Goal: Task Accomplishment & Management: Complete application form

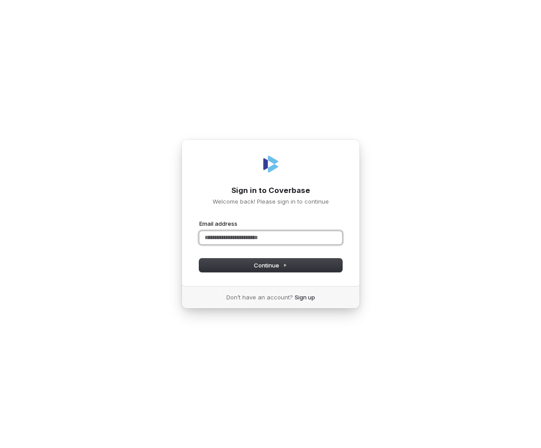
click at [231, 238] on input "Email address" at bounding box center [270, 237] width 143 height 13
click at [199, 220] on button "submit" at bounding box center [199, 220] width 0 height 0
type input "**********"
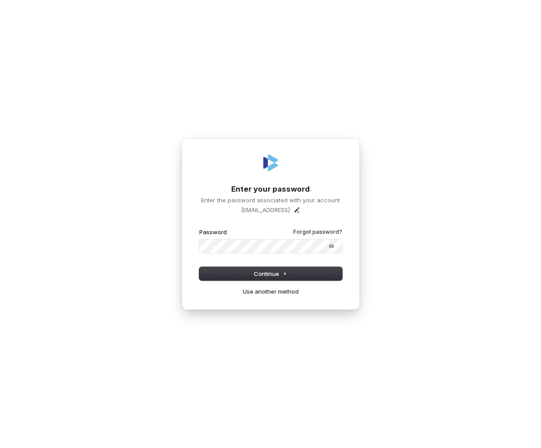
click at [199, 228] on button "submit" at bounding box center [199, 228] width 0 height 0
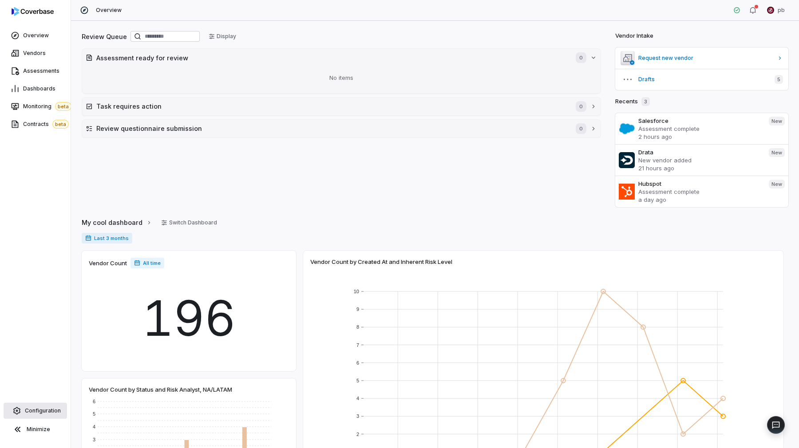
click at [9, 408] on link "Configuration" at bounding box center [35, 411] width 63 height 16
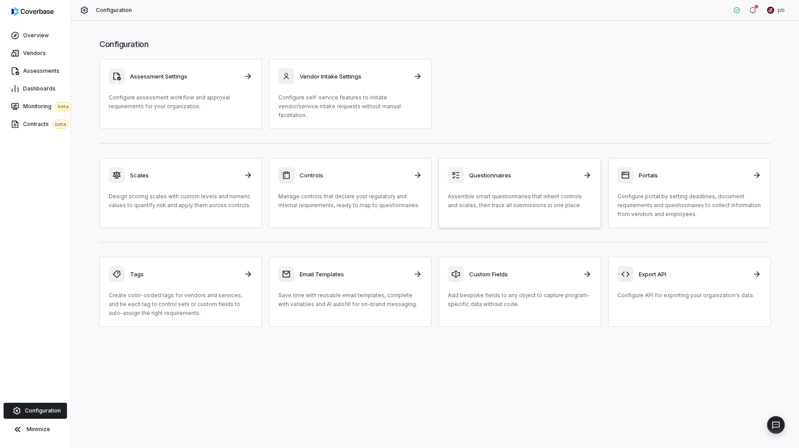
click at [485, 193] on p "Assemble smart questionnaires that inherit controls and scales, then track all …" at bounding box center [520, 201] width 144 height 18
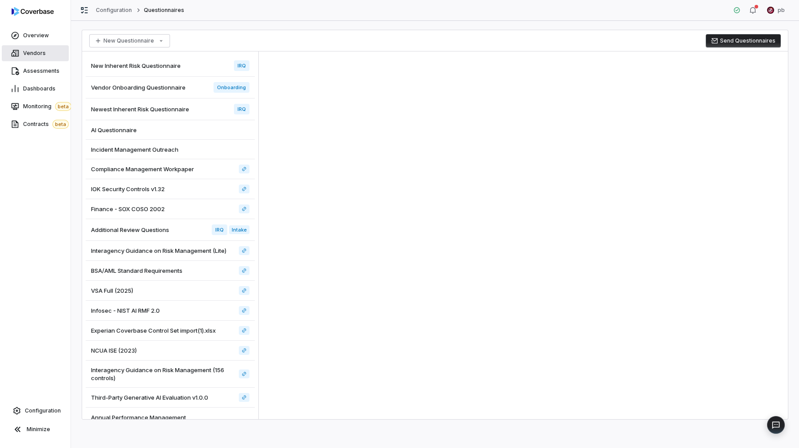
click at [35, 58] on link "Vendors" at bounding box center [35, 53] width 67 height 16
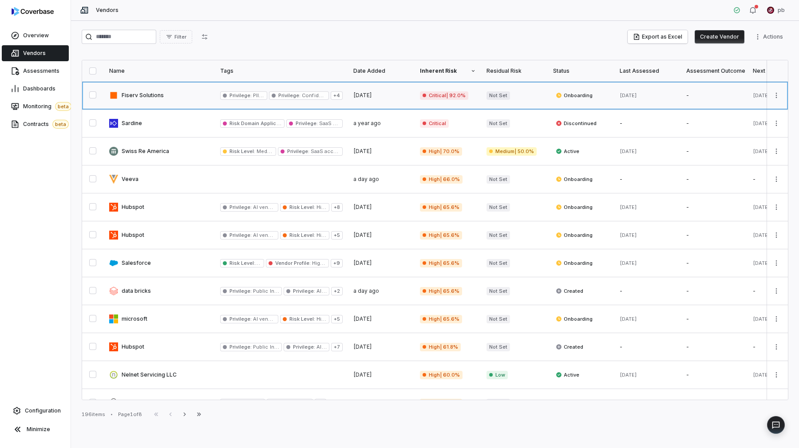
click at [141, 101] on link at bounding box center [159, 96] width 111 height 28
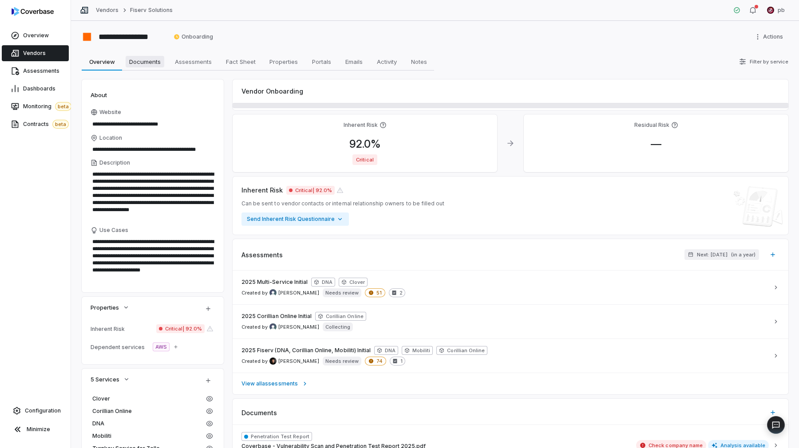
click at [151, 63] on span "Documents" at bounding box center [145, 62] width 39 height 12
type textarea "*"
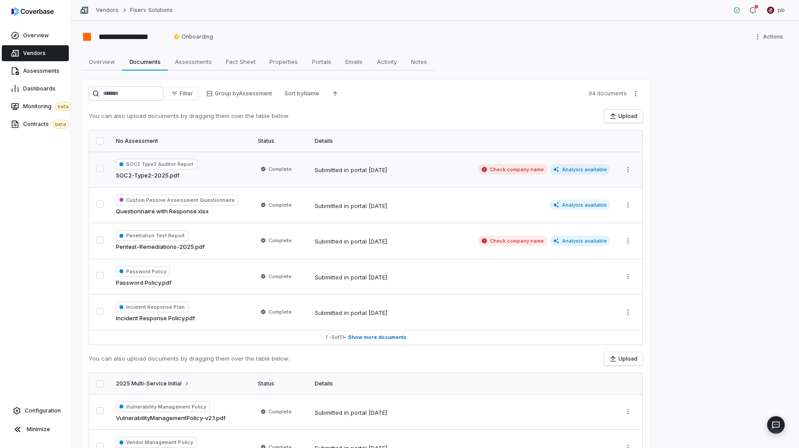
click at [192, 173] on div "SOC2 Type2 Auditor Report SOC2-Type2-2025.pdf" at bounding box center [181, 169] width 131 height 21
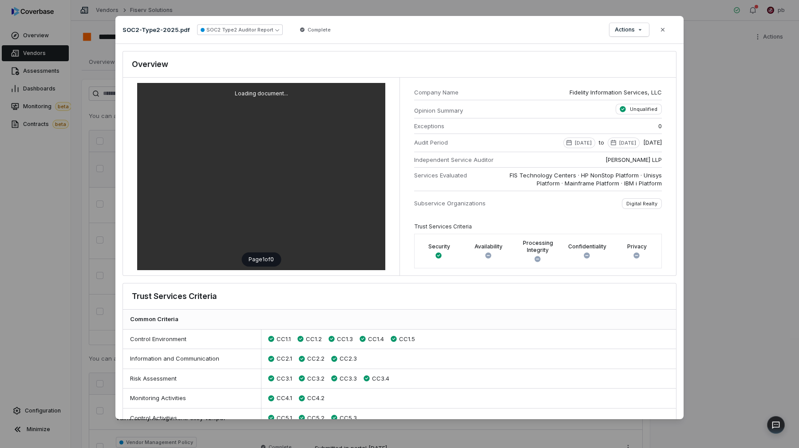
click at [75, 88] on div "Document Preview SOC2-Type2-2025.pdf SOC2 Type2 Auditor Report Complete Actions…" at bounding box center [399, 224] width 799 height 448
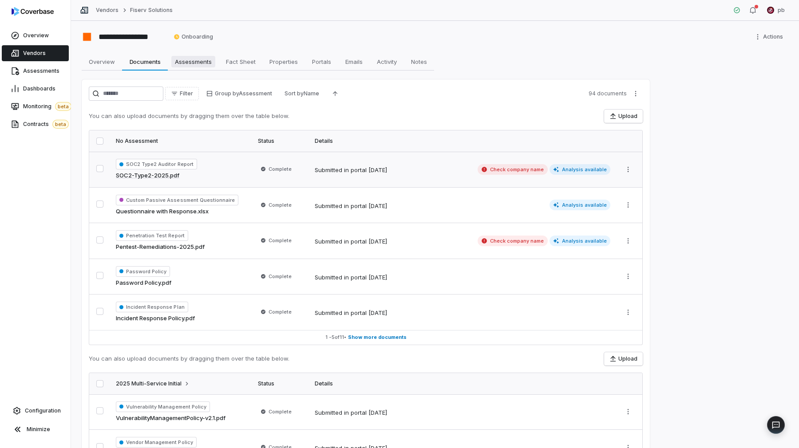
click at [203, 53] on link "Assessments Assessments" at bounding box center [193, 62] width 51 height 18
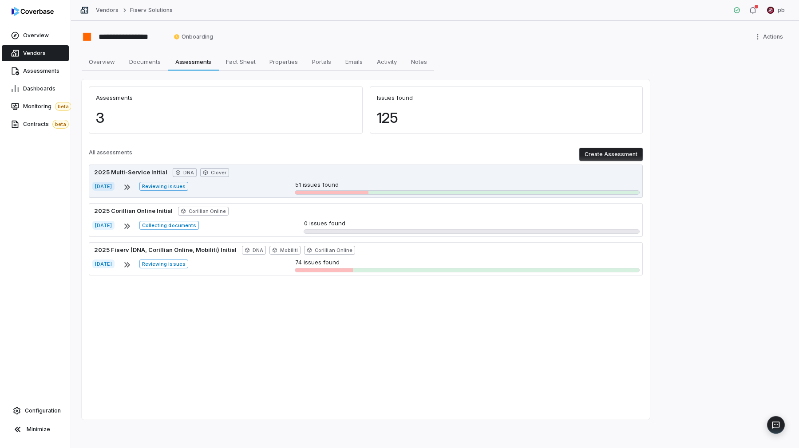
click at [238, 174] on div "2025 Multi-Service Initial DNA Clover" at bounding box center [365, 172] width 547 height 9
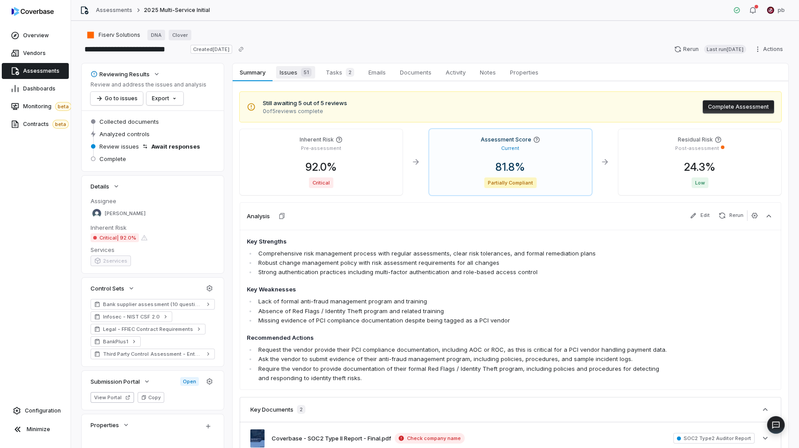
click at [309, 79] on link "Issues 51 Issues 51" at bounding box center [296, 72] width 46 height 18
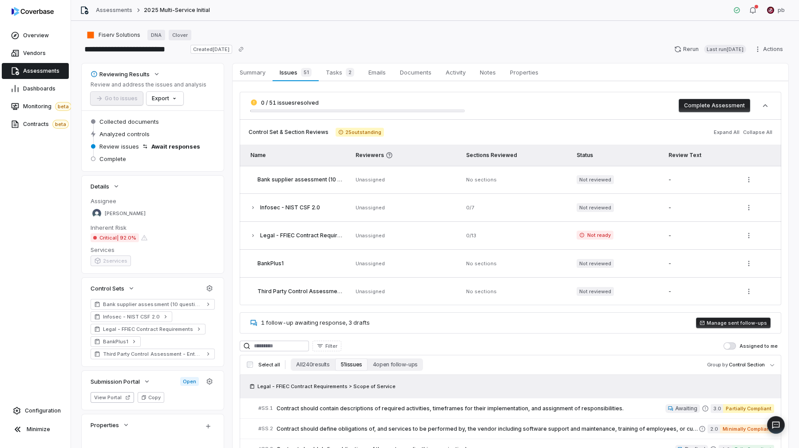
click at [257, 77] on span "Summary" at bounding box center [252, 73] width 33 height 12
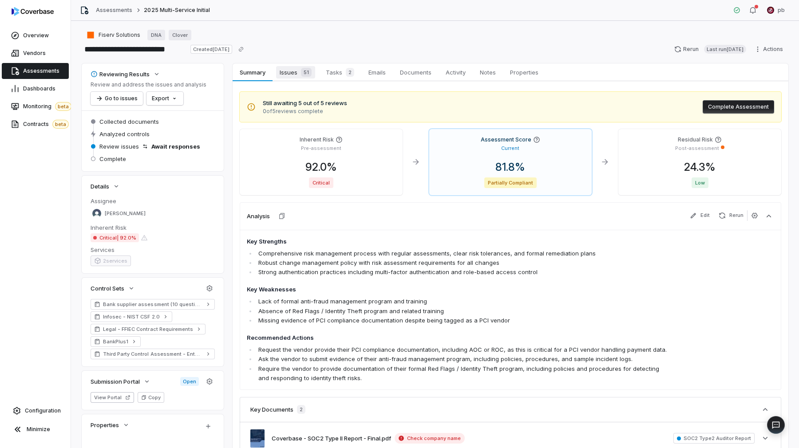
click at [298, 78] on span "Issues 51" at bounding box center [295, 72] width 39 height 12
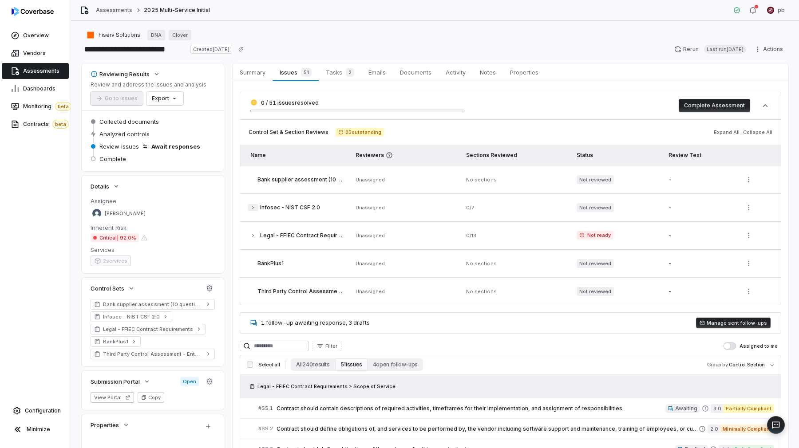
click at [257, 209] on button "button" at bounding box center [253, 207] width 11 height 7
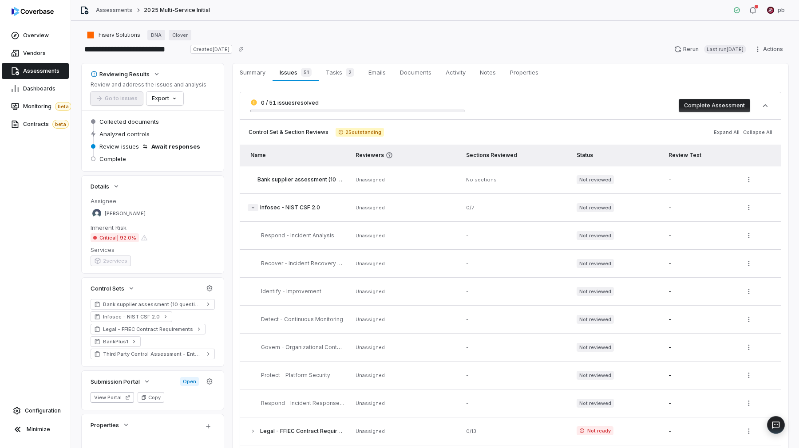
click at [252, 207] on icon "button" at bounding box center [253, 208] width 3 height 2
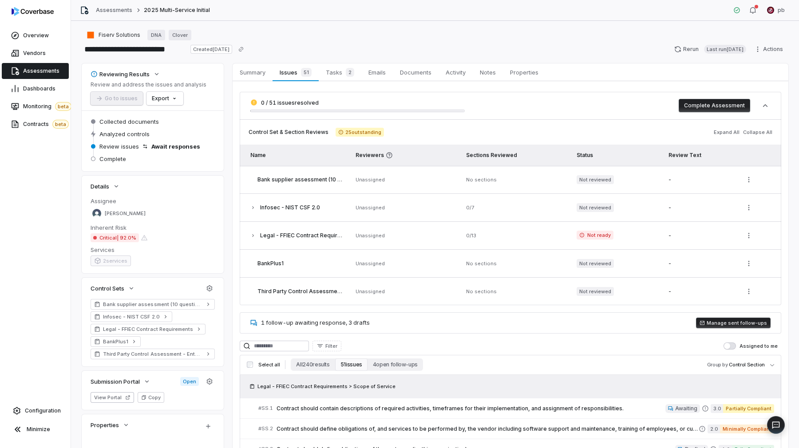
click at [252, 207] on icon "button" at bounding box center [252, 207] width 5 height 5
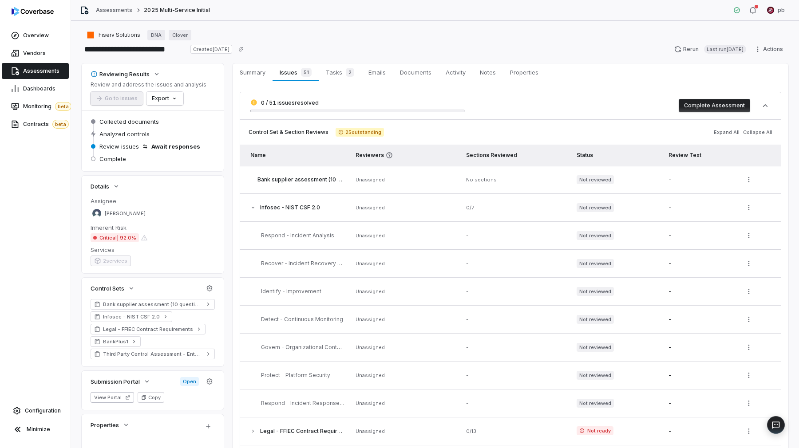
click at [276, 209] on span "Infosec - NIST CSF 2.0" at bounding box center [290, 207] width 60 height 7
click at [250, 208] on icon "button" at bounding box center [252, 207] width 5 height 5
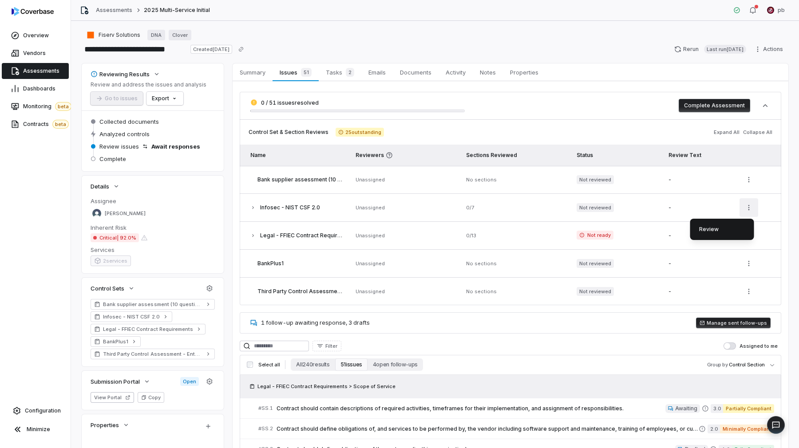
click at [746, 204] on html "**********" at bounding box center [399, 224] width 799 height 448
click at [747, 135] on button "Collapse All" at bounding box center [757, 132] width 35 height 16
click at [729, 134] on button "Expand All" at bounding box center [726, 132] width 31 height 16
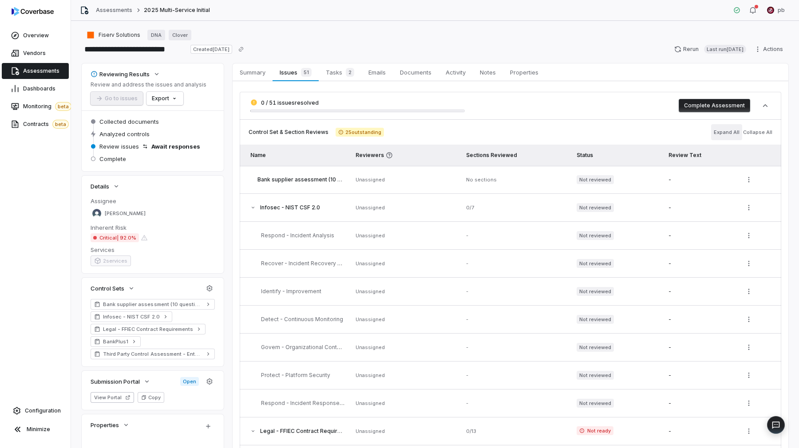
click at [728, 130] on button "Expand All" at bounding box center [726, 132] width 31 height 16
click at [746, 139] on button "Collapse All" at bounding box center [757, 132] width 35 height 16
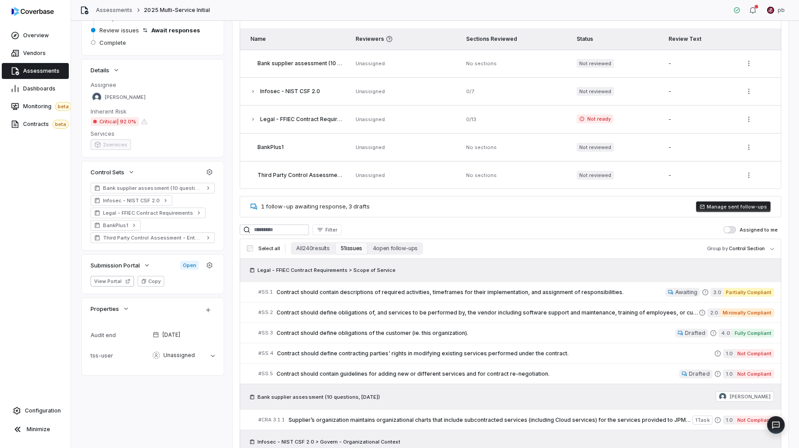
scroll to position [125, 0]
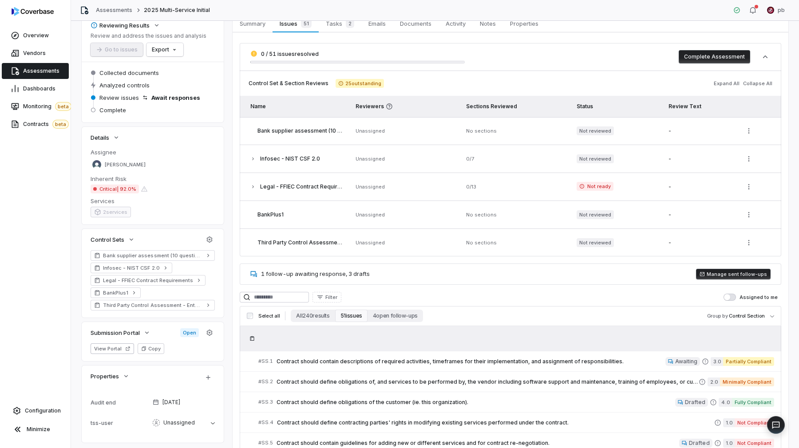
scroll to position [49, 0]
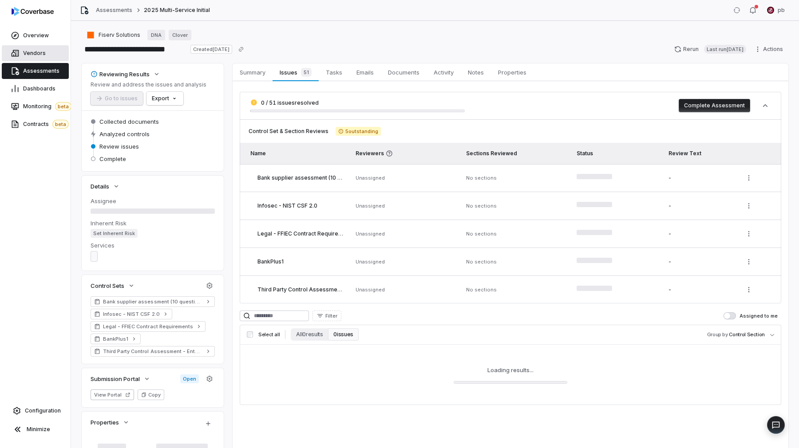
click at [47, 52] on link "Vendors" at bounding box center [35, 53] width 67 height 16
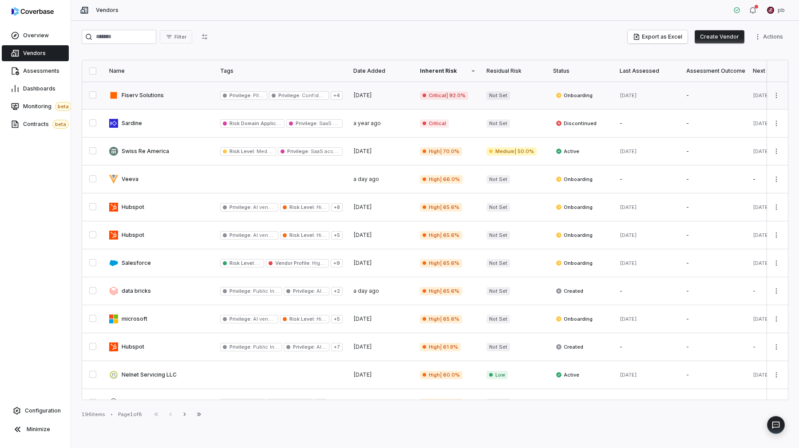
click at [159, 95] on link at bounding box center [159, 96] width 111 height 28
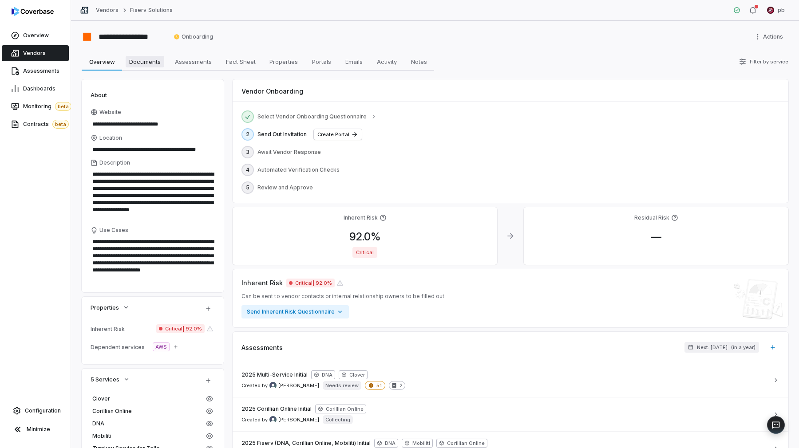
click at [150, 61] on span "Documents" at bounding box center [145, 62] width 39 height 12
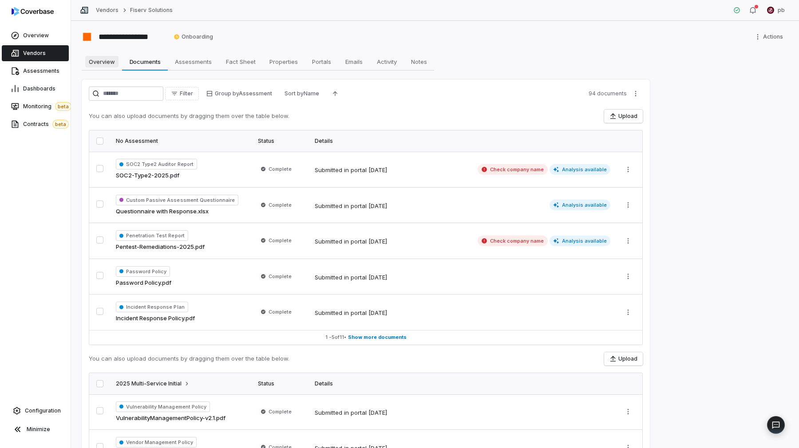
click at [107, 64] on span "Overview" at bounding box center [101, 62] width 33 height 12
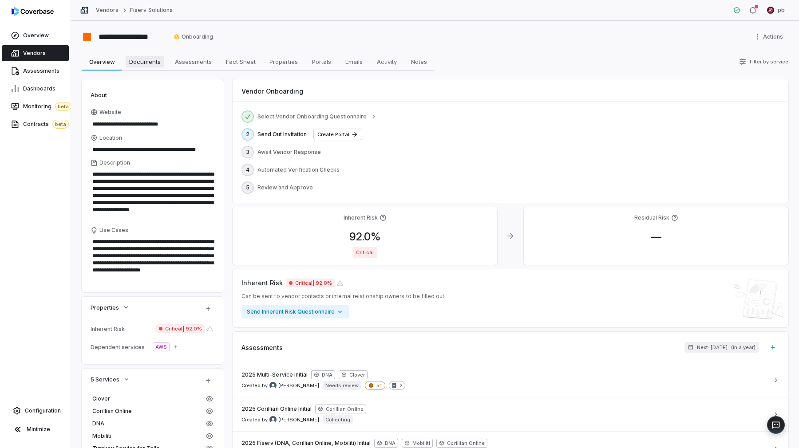
click at [161, 59] on span "Documents" at bounding box center [145, 62] width 39 height 12
type textarea "*"
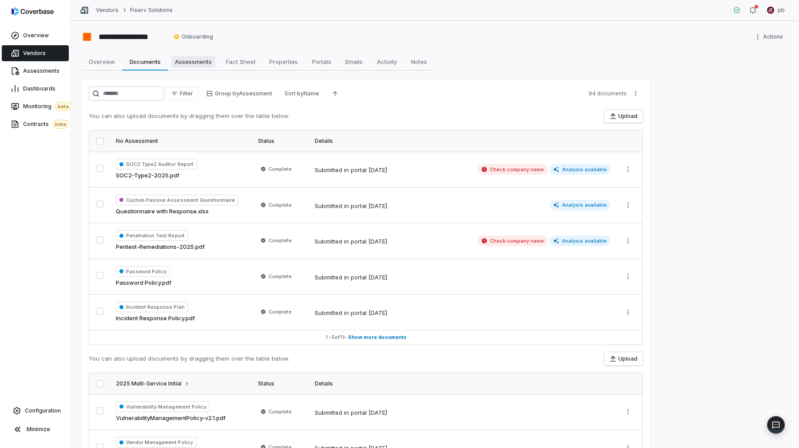
click at [206, 59] on span "Assessments" at bounding box center [193, 62] width 44 height 12
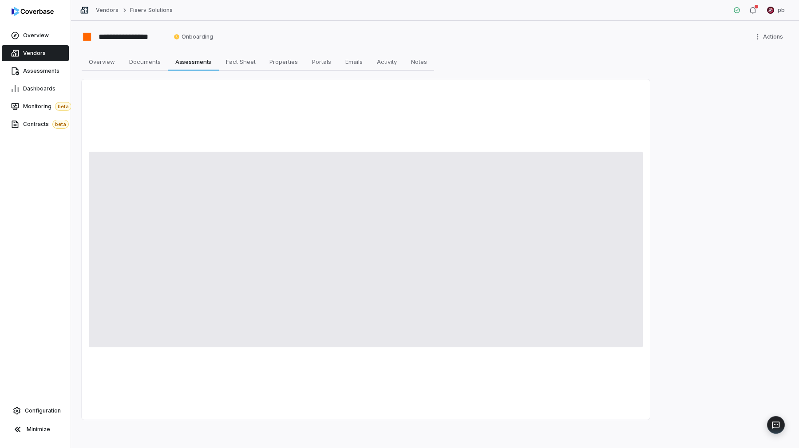
click at [154, 51] on div "**********" at bounding box center [435, 234] width 728 height 427
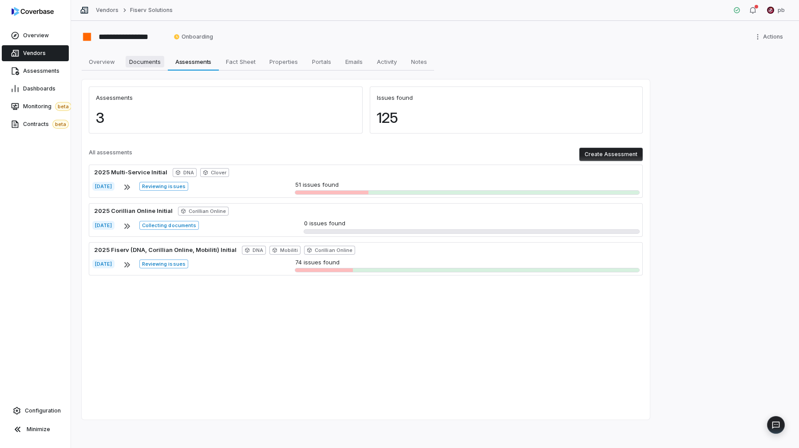
click at [150, 59] on span "Documents" at bounding box center [145, 62] width 39 height 12
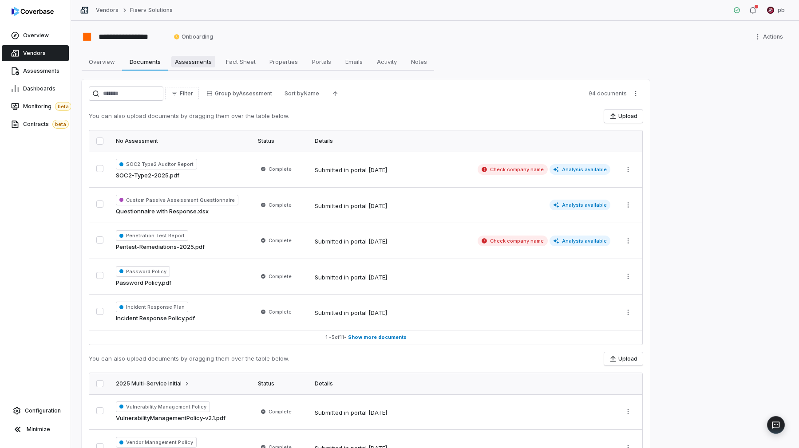
click at [179, 70] on link "Assessments Assessments" at bounding box center [193, 62] width 51 height 18
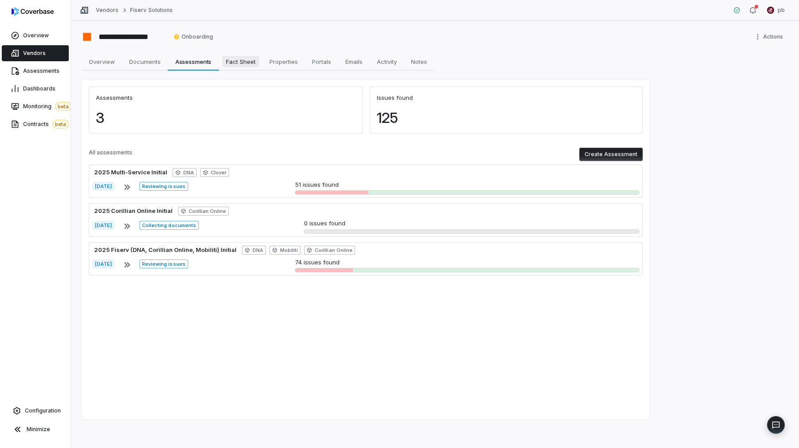
click at [246, 61] on span "Fact Sheet" at bounding box center [240, 62] width 37 height 12
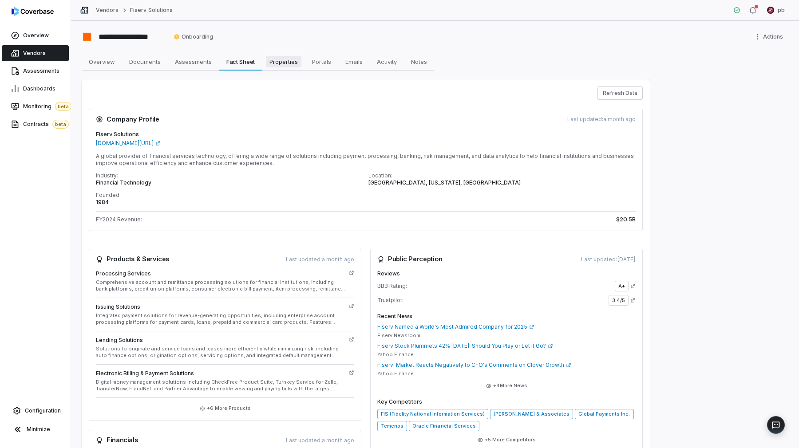
click at [293, 63] on span "Properties" at bounding box center [284, 62] width 36 height 12
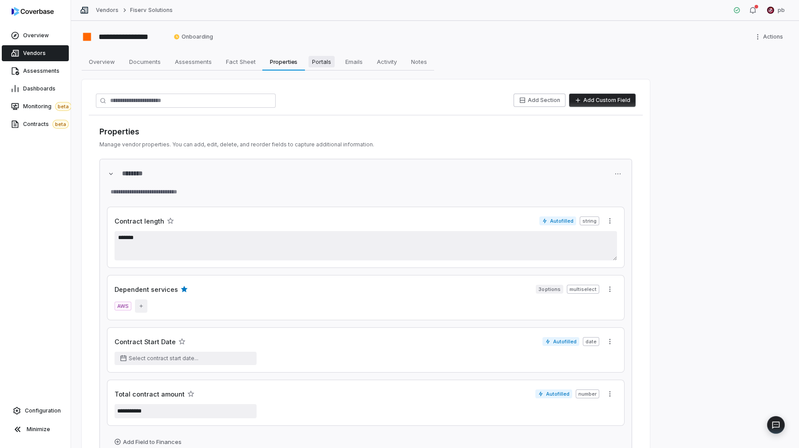
click at [335, 64] on link "Portals Portals" at bounding box center [321, 62] width 33 height 18
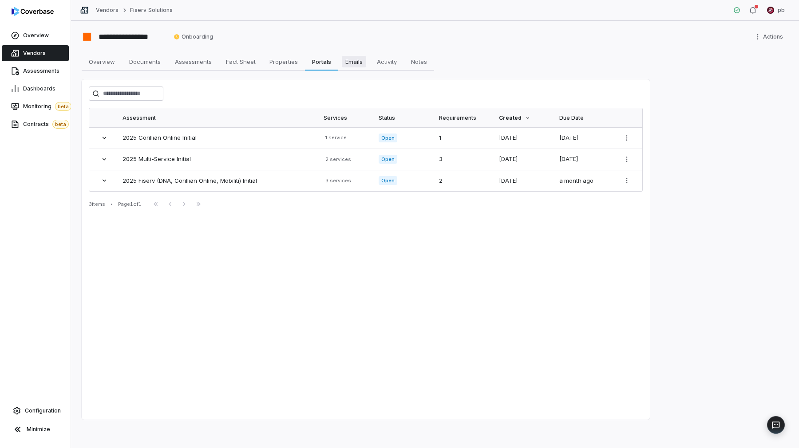
click at [365, 66] on span "Emails" at bounding box center [354, 62] width 24 height 12
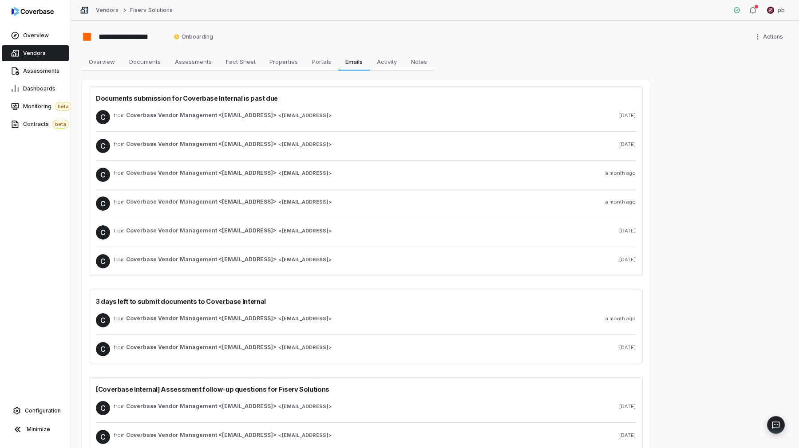
click at [393, 71] on div "**********" at bounding box center [435, 234] width 728 height 427
click at [154, 63] on span "Documents" at bounding box center [145, 62] width 39 height 12
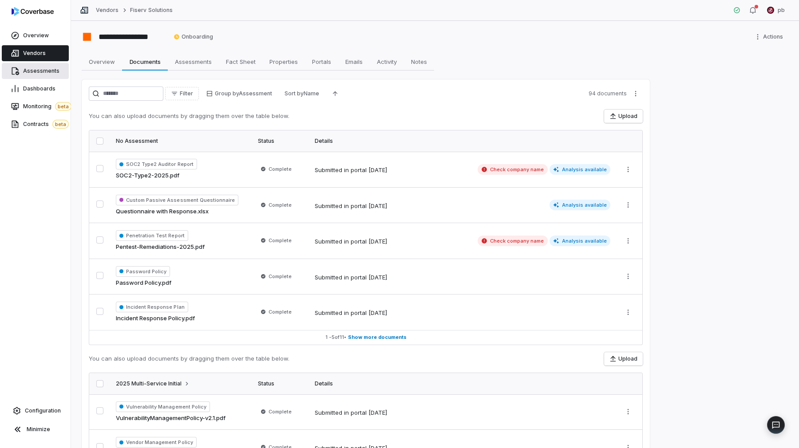
click at [63, 64] on link "Assessments" at bounding box center [35, 71] width 67 height 16
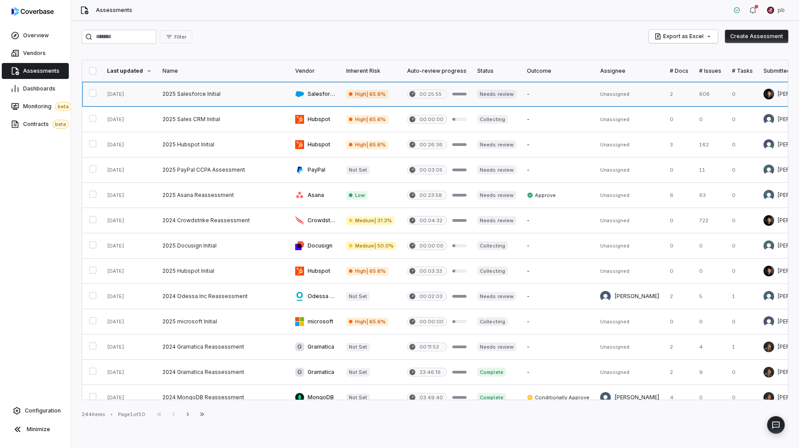
click at [160, 95] on link at bounding box center [223, 94] width 133 height 25
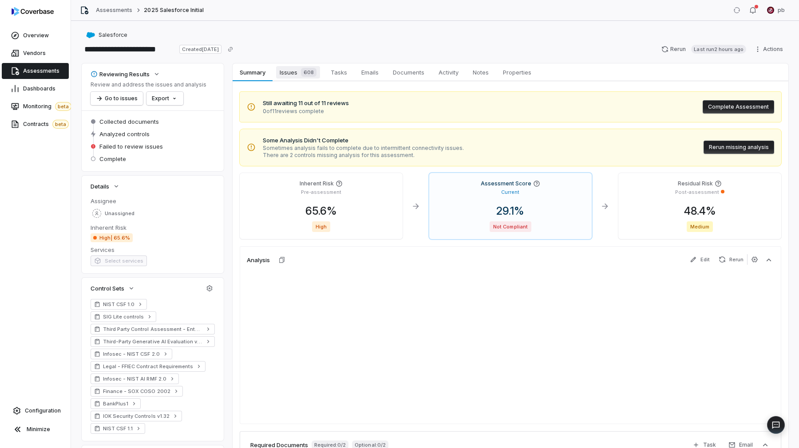
click at [293, 74] on span "Issues 608" at bounding box center [298, 72] width 44 height 12
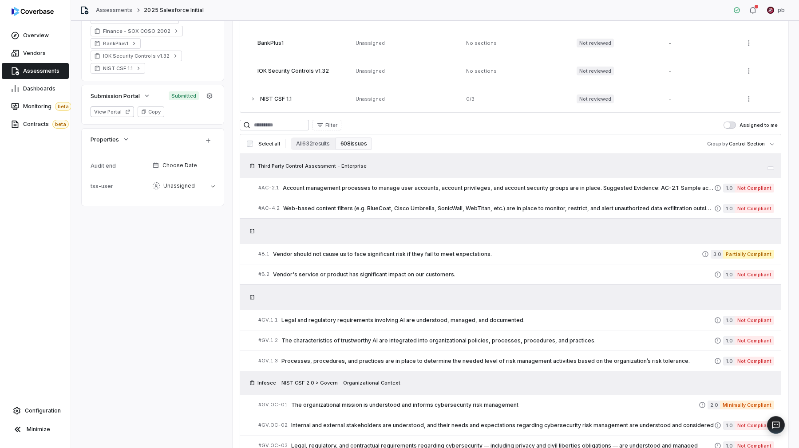
scroll to position [364, 0]
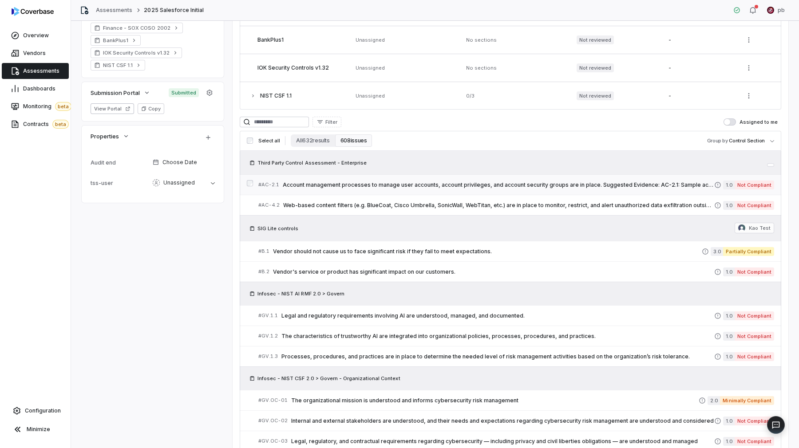
click at [323, 194] on link "# AC-2.1 Account management processes to manage user accounts, account privileg…" at bounding box center [516, 185] width 516 height 20
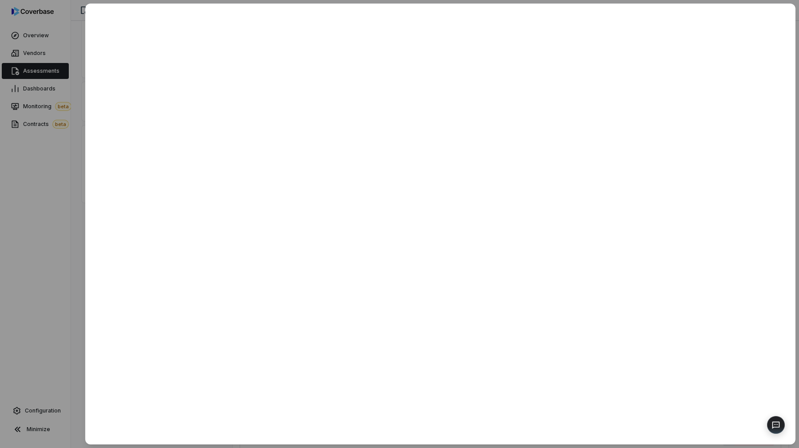
click at [78, 235] on div at bounding box center [399, 224] width 799 height 448
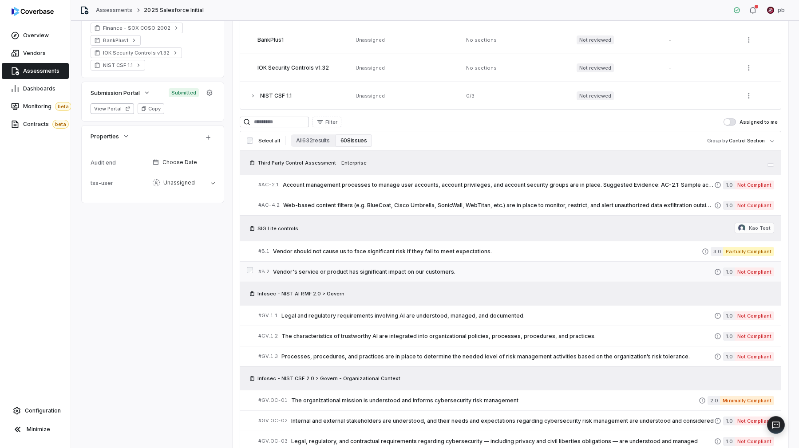
click at [409, 268] on div "# B.2 Vendor's service or product has significant impact on our customers." at bounding box center [486, 271] width 456 height 9
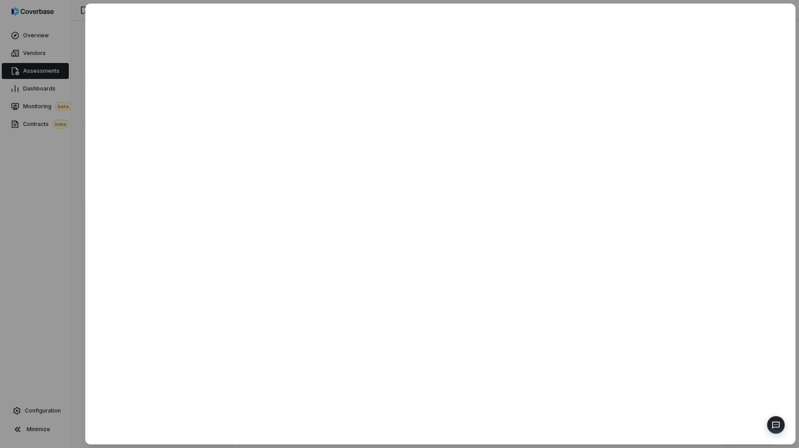
click at [46, 296] on div at bounding box center [399, 224] width 799 height 448
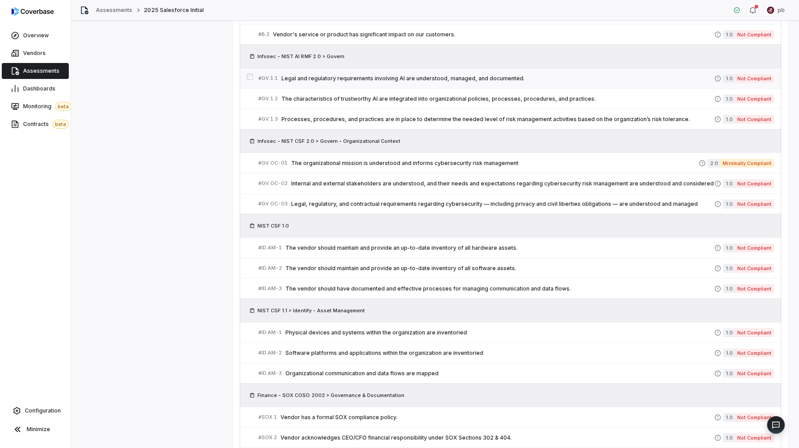
scroll to position [677, 0]
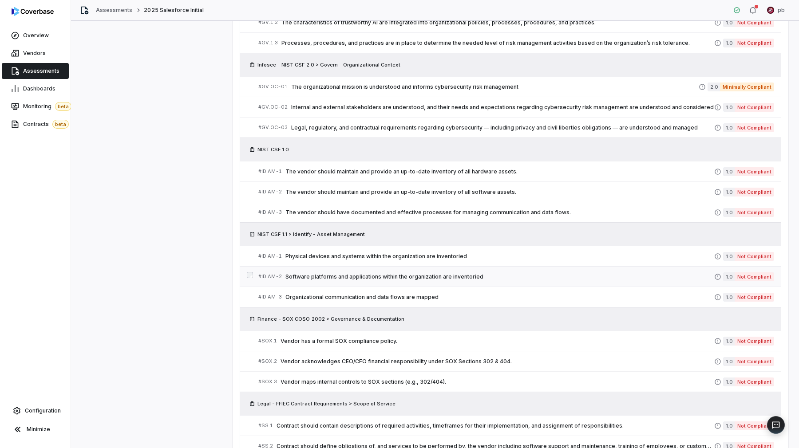
click at [368, 274] on span "Software platforms and applications within the organization are inventoried" at bounding box center [499, 276] width 429 height 7
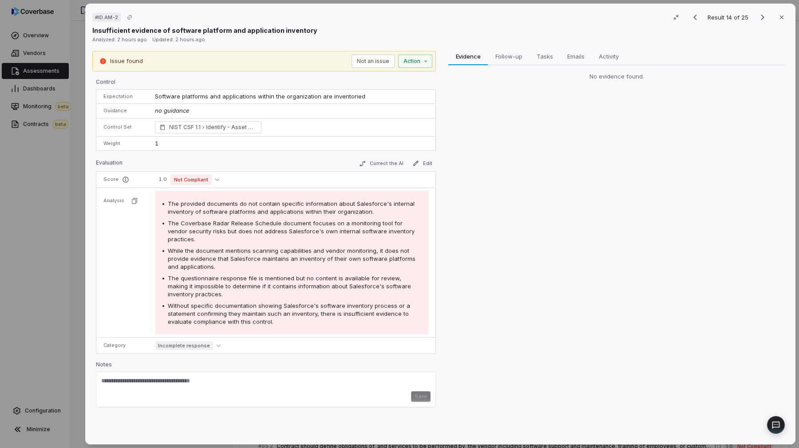
click at [44, 202] on div "# ID.AM-2 Result 14 of 25 Close Insufficient evidence of software platform and …" at bounding box center [399, 224] width 799 height 448
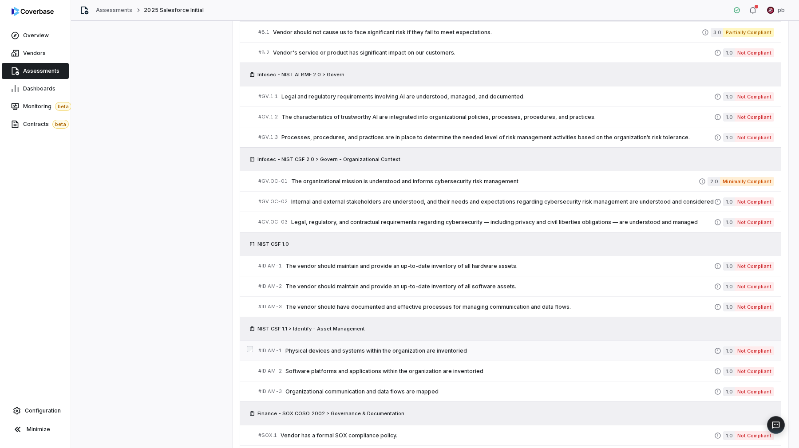
scroll to position [613, 0]
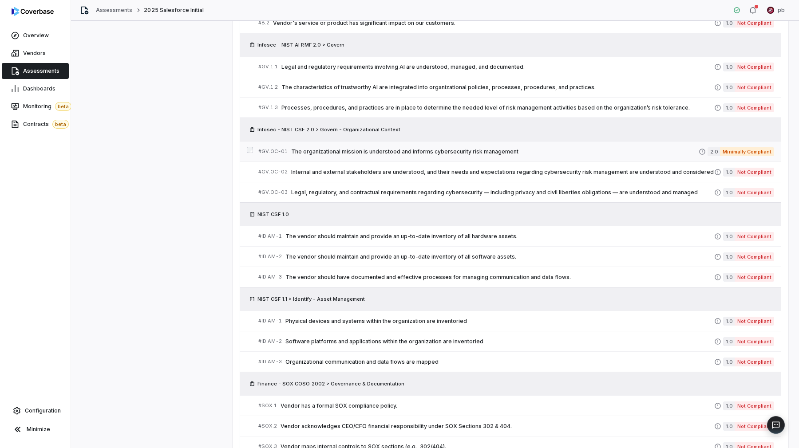
click at [367, 156] on div "# GV.OC-01 The organizational mission is understood and informs cybersecurity r…" at bounding box center [478, 151] width 440 height 9
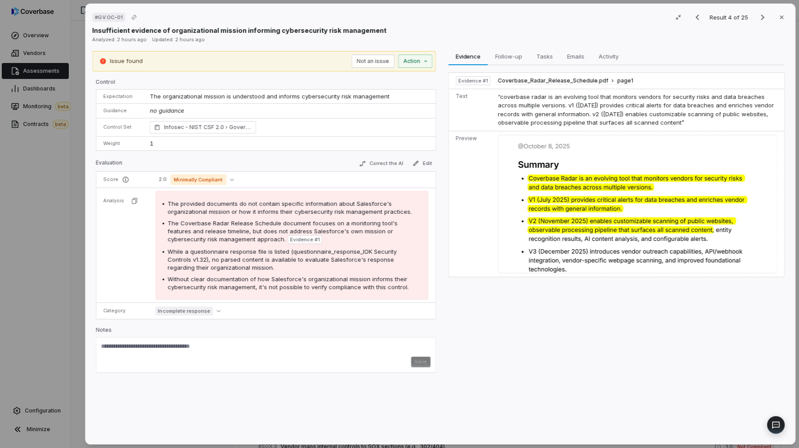
click at [43, 169] on div "# GV.OC-01 Result 4 of 25 Close Insufficient evidence of organizational mission…" at bounding box center [399, 224] width 799 height 448
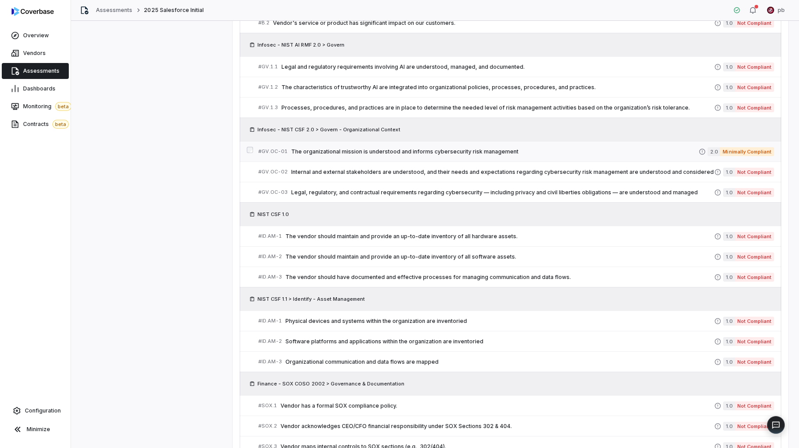
click at [372, 150] on span "The organizational mission is understood and informs cybersecurity risk managem…" at bounding box center [495, 151] width 408 height 7
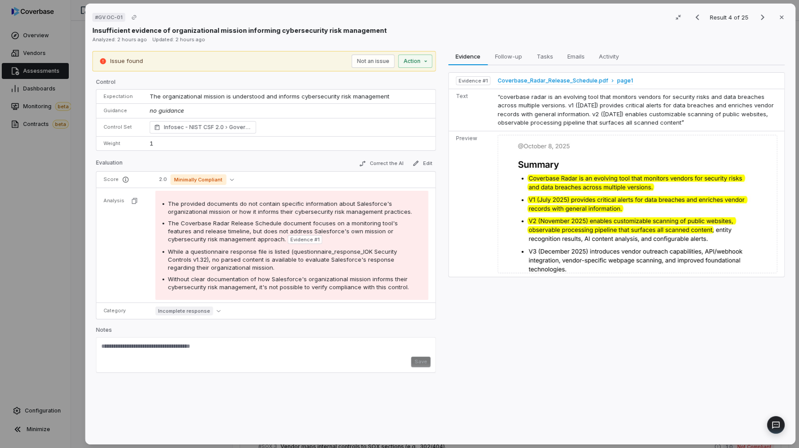
click at [558, 80] on span "Coverbase_Radar_Release_Schedule.pdf" at bounding box center [553, 80] width 111 height 7
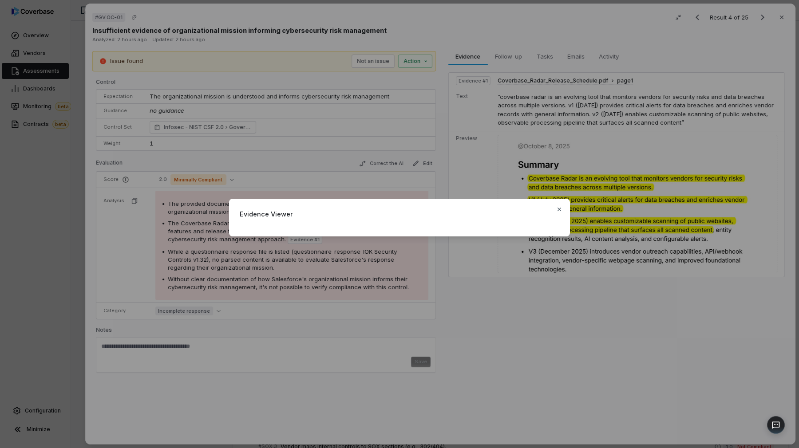
click at [603, 101] on div "Evidence Viewer Close" at bounding box center [399, 224] width 799 height 448
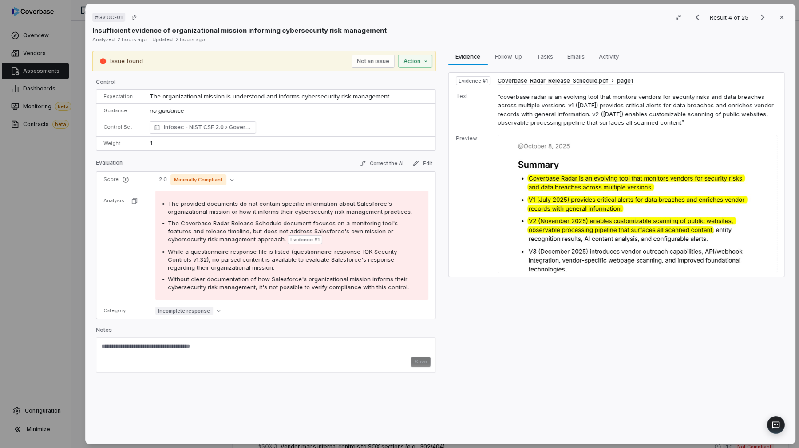
click at [574, 75] on td "Coverbase_Radar_Release_Schedule.pdf page 1" at bounding box center [639, 81] width 290 height 16
click at [478, 81] on span "Evidence # 1" at bounding box center [473, 80] width 29 height 7
click at [515, 81] on span "Coverbase_Radar_Release_Schedule.pdf" at bounding box center [553, 80] width 111 height 7
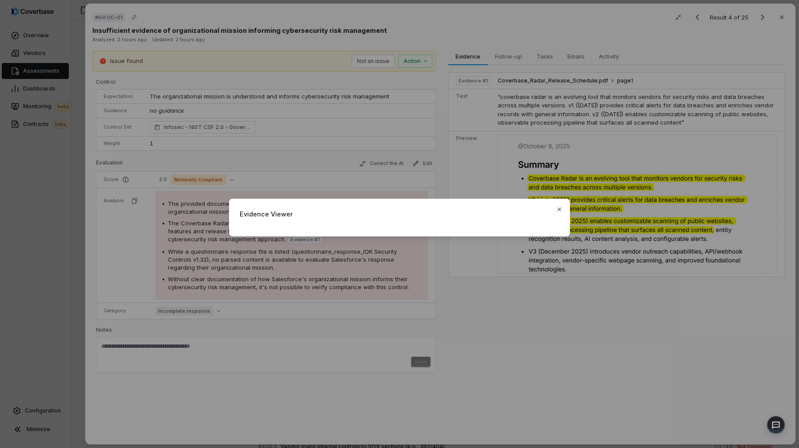
click at [590, 125] on div "Evidence Viewer Close" at bounding box center [399, 224] width 799 height 448
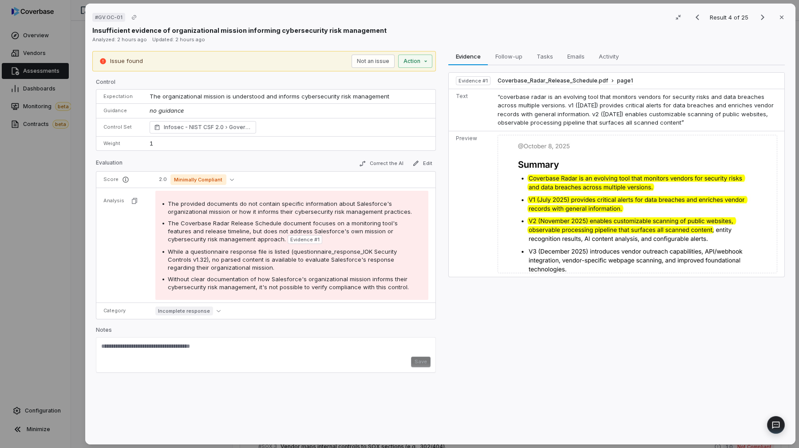
click at [40, 52] on div "# GV.OC-01 Result 4 of 25 Close Insufficient evidence of organizational mission…" at bounding box center [399, 224] width 799 height 448
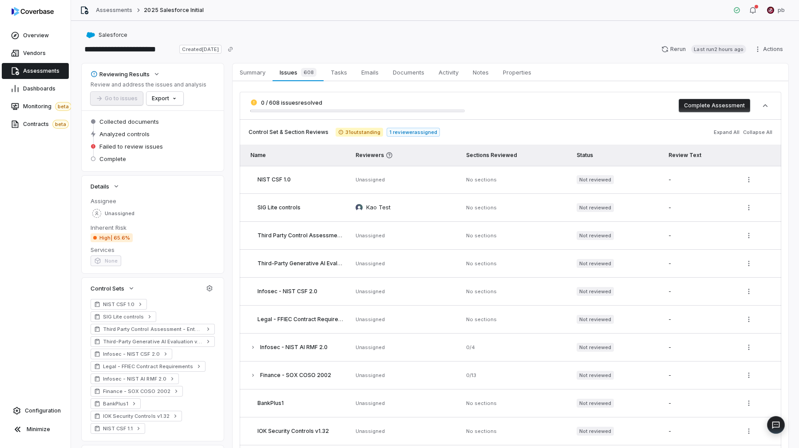
click at [29, 12] on img at bounding box center [33, 11] width 42 height 9
click at [34, 43] on link "Overview" at bounding box center [35, 36] width 67 height 16
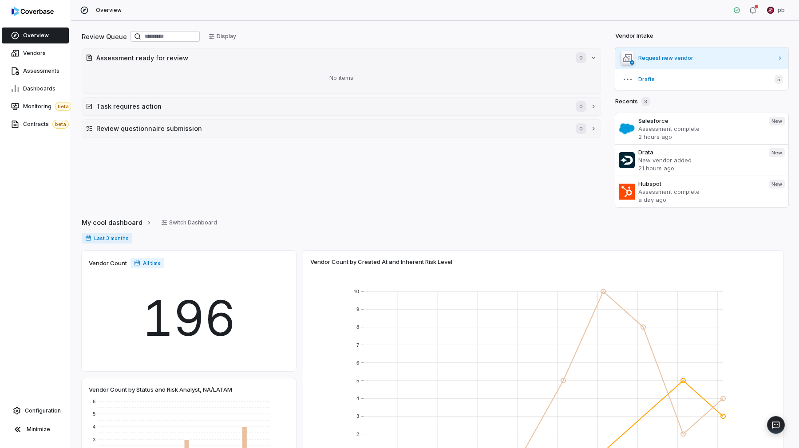
click at [698, 59] on span "Request new vendor" at bounding box center [705, 58] width 135 height 7
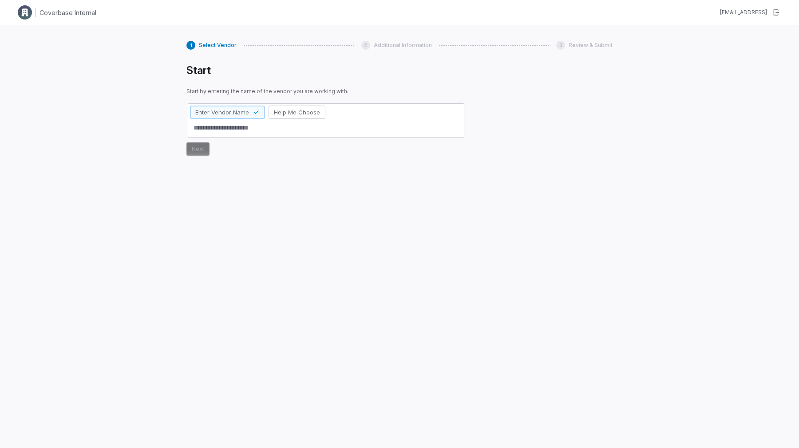
click at [405, 129] on textarea at bounding box center [326, 128] width 272 height 15
type textarea "*"
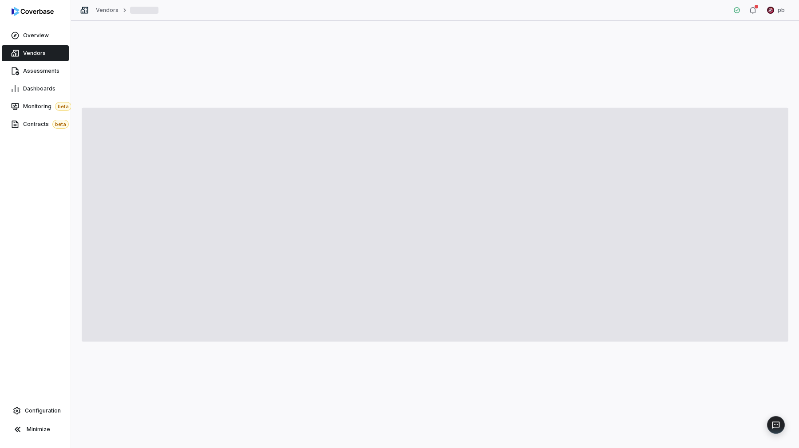
click at [329, 81] on div at bounding box center [435, 234] width 728 height 427
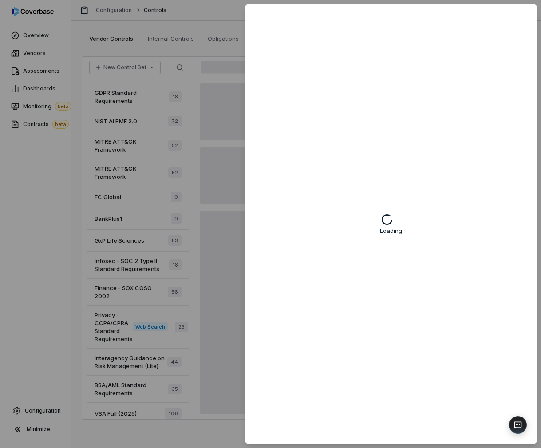
click at [205, 55] on div "Loading" at bounding box center [270, 224] width 541 height 448
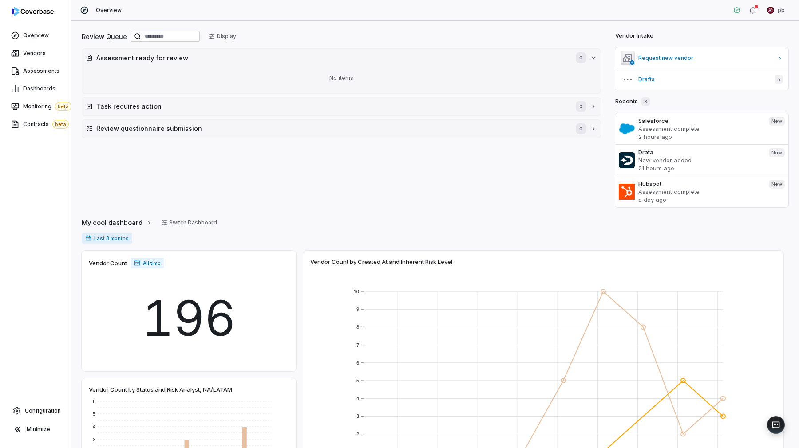
click at [51, 397] on div "Overview Vendors Assessments Dashboards Monitoring beta Contracts beta Configur…" at bounding box center [35, 224] width 71 height 448
click at [48, 408] on span "Configuration" at bounding box center [43, 411] width 36 height 7
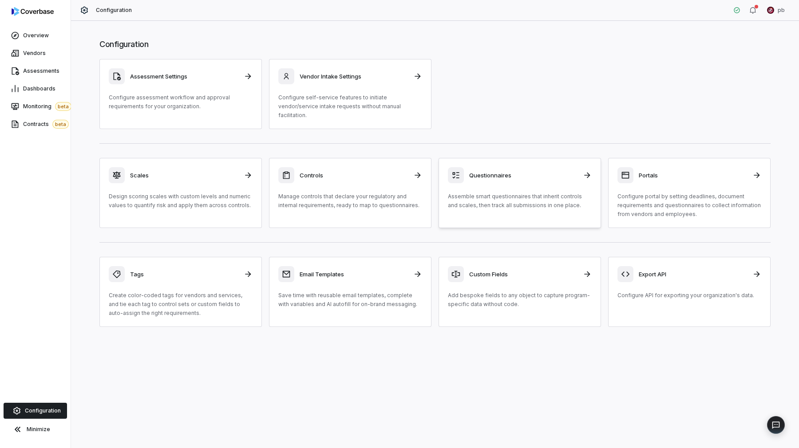
click at [491, 175] on div "Questionnaires Assemble smart questionnaires that inherit controls and scales, …" at bounding box center [520, 188] width 144 height 43
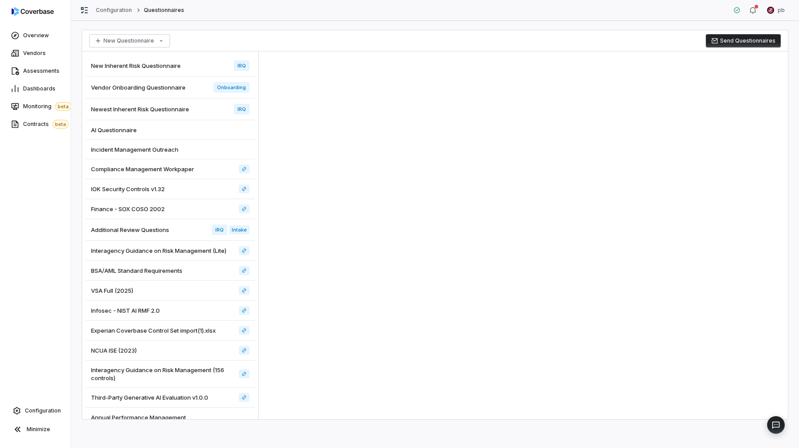
click at [175, 71] on div "New Inherent Risk Questionnaire IRQ" at bounding box center [170, 66] width 169 height 22
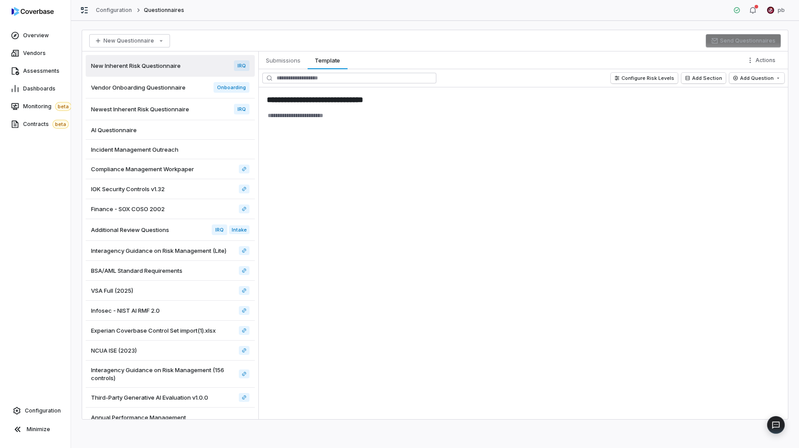
scroll to position [33, 0]
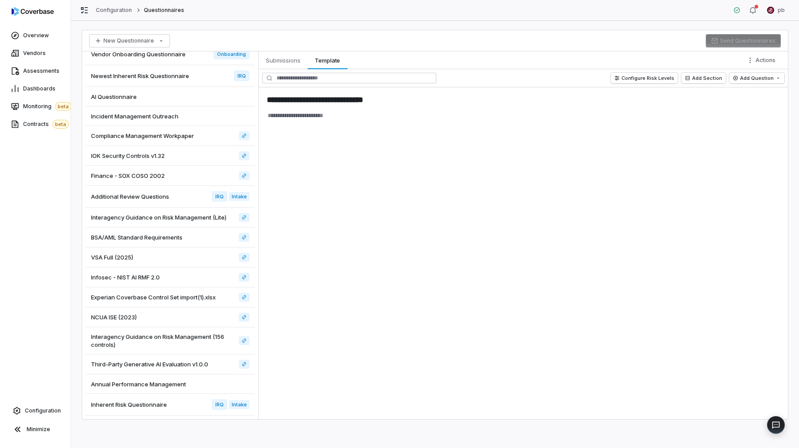
click at [196, 180] on div "Finance - SOX COSO 2002" at bounding box center [170, 176] width 169 height 20
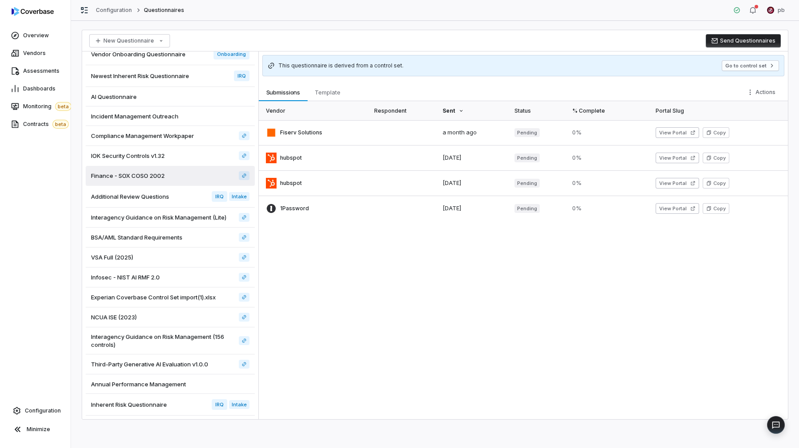
click at [196, 203] on div "Additional Review Questions IRQ Intake" at bounding box center [170, 197] width 169 height 22
